Goal: Task Accomplishment & Management: Manage account settings

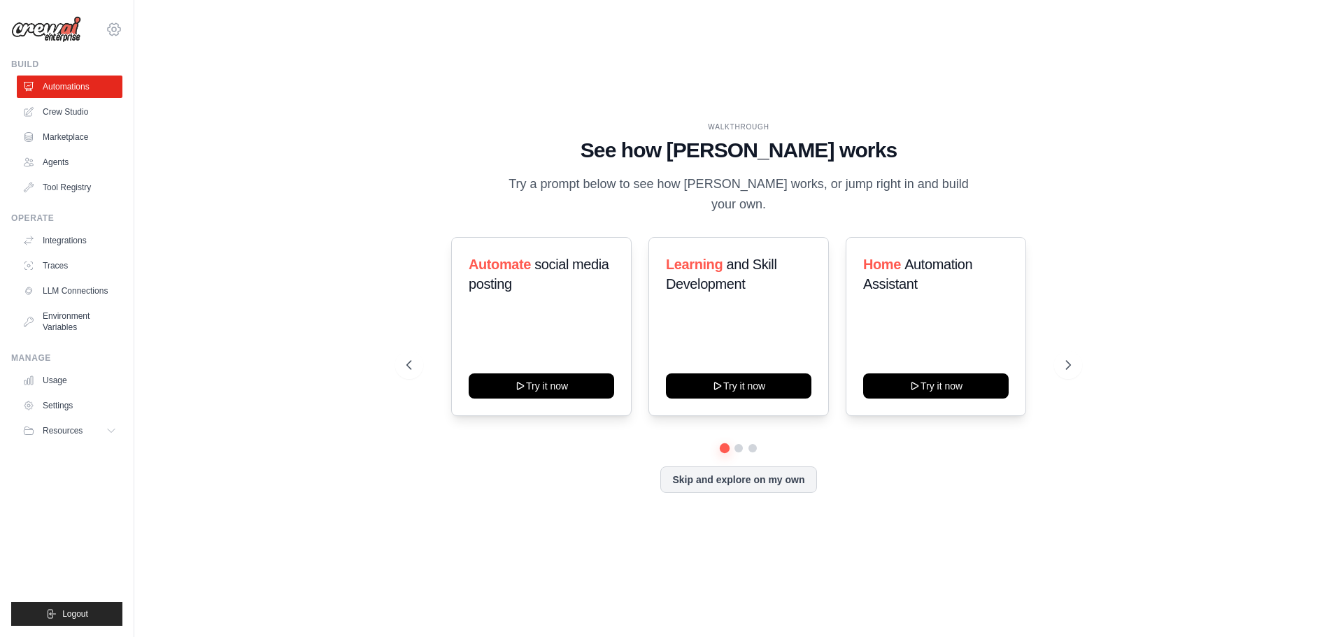
click at [117, 24] on icon at bounding box center [114, 29] width 17 height 17
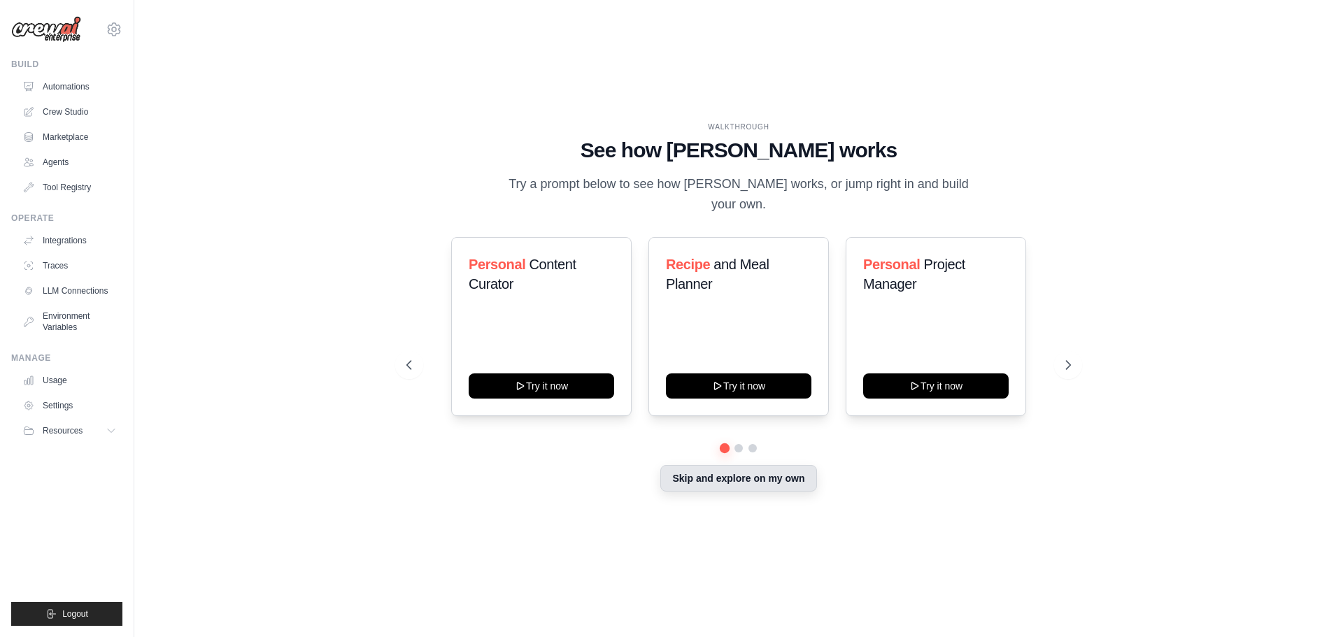
click at [739, 478] on button "Skip and explore on my own" at bounding box center [738, 478] width 156 height 27
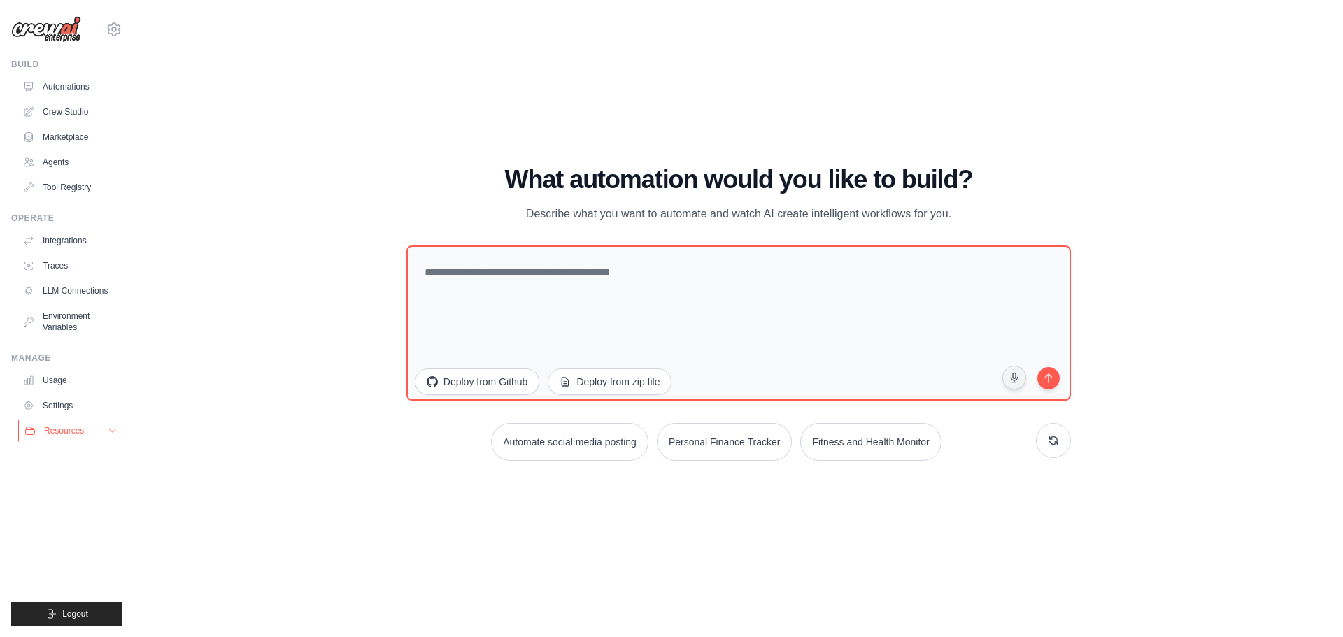
click at [83, 431] on span "Resources" at bounding box center [64, 430] width 40 height 11
click at [116, 27] on icon at bounding box center [114, 29] width 17 height 17
click at [96, 71] on div "[PERSON_NAME][EMAIL_ADDRESS][PERSON_NAME][DOMAIN_NAME]" at bounding box center [113, 60] width 123 height 31
click at [92, 46] on div "[PERSON_NAME][EMAIL_ADDRESS][PERSON_NAME][DOMAIN_NAME]" at bounding box center [113, 60] width 123 height 31
click at [48, 27] on img at bounding box center [46, 29] width 70 height 27
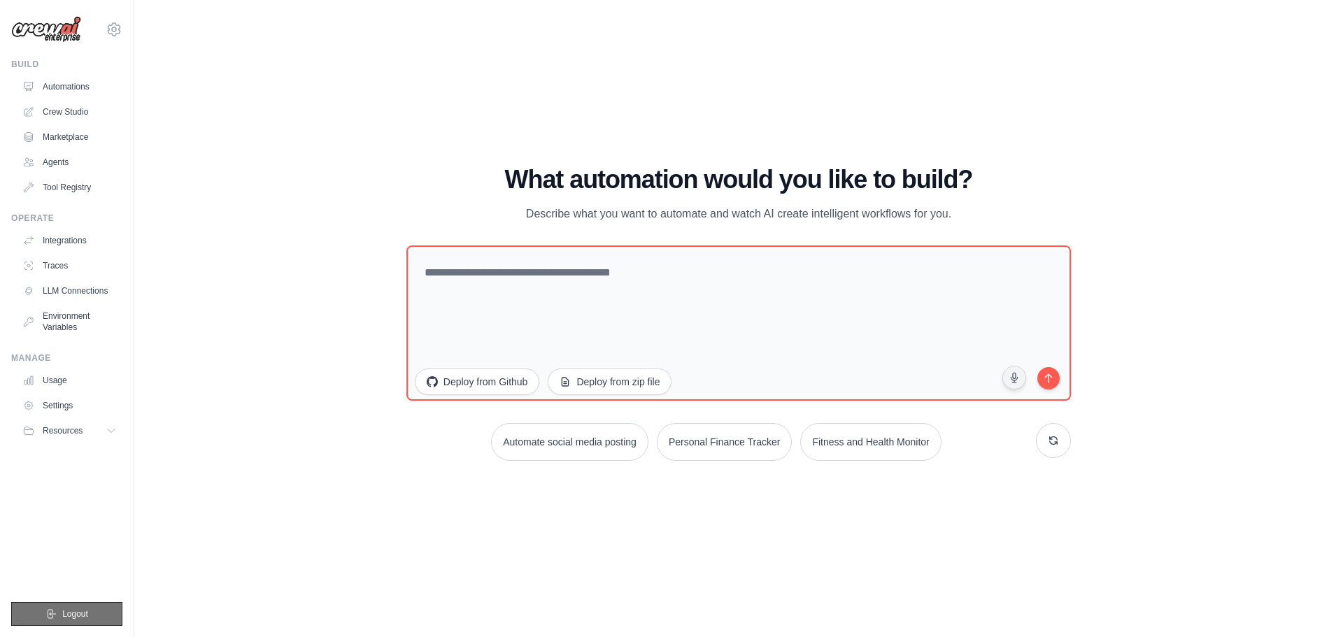
click at [76, 609] on span "Logout" at bounding box center [75, 613] width 26 height 11
